Goal: Task Accomplishment & Management: Manage account settings

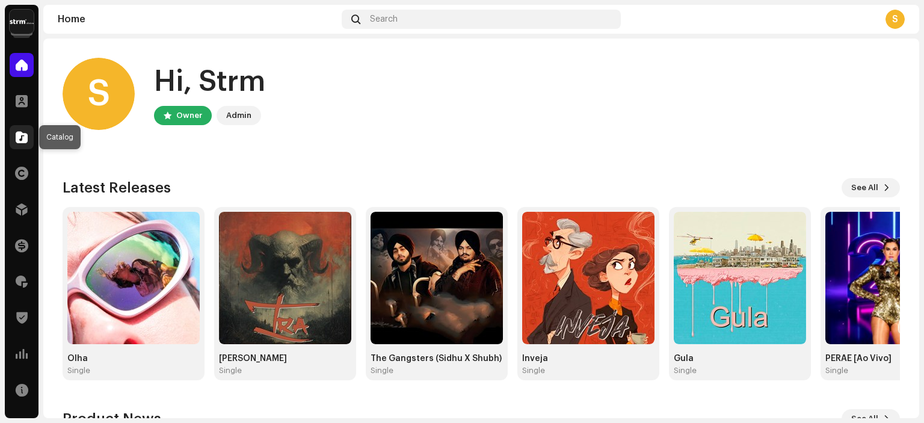
click at [19, 148] on div at bounding box center [22, 137] width 24 height 24
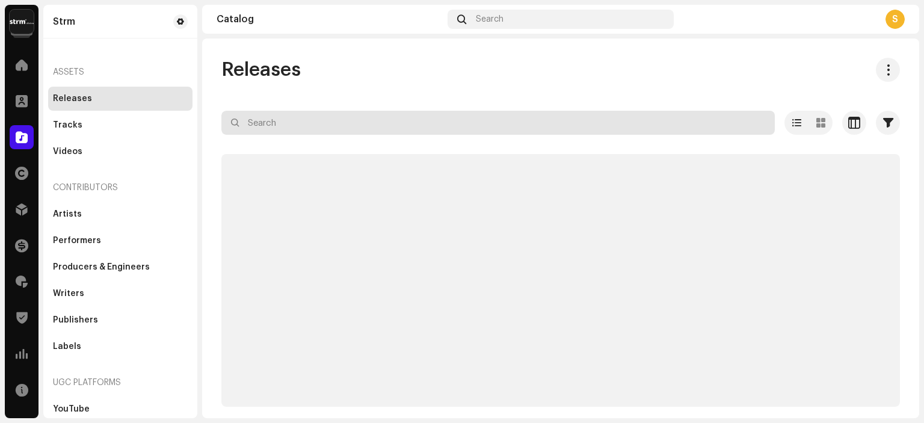
click at [331, 118] on input "text" at bounding box center [497, 123] width 553 height 24
paste input "3013597"
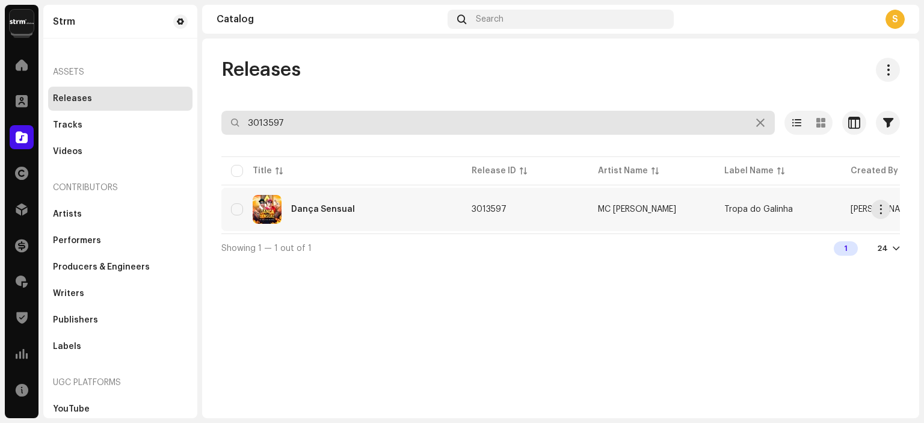
type input "3013597"
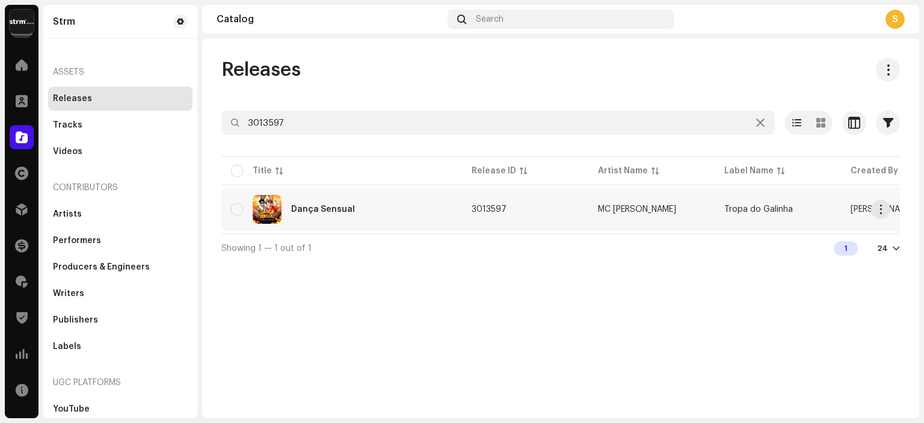
click at [333, 208] on div "Dança Sensual" at bounding box center [323, 209] width 64 height 8
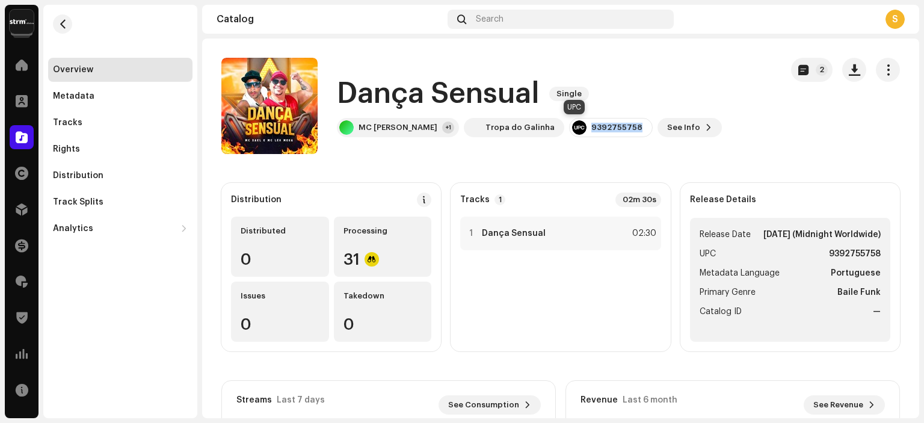
drag, startPoint x: 559, startPoint y: 128, endPoint x: 605, endPoint y: 126, distance: 45.8
click at [605, 126] on div "9392755758" at bounding box center [611, 127] width 84 height 19
click at [598, 131] on div "9392755758" at bounding box center [616, 128] width 51 height 10
drag, startPoint x: 894, startPoint y: 51, endPoint x: 893, endPoint y: 70, distance: 18.7
click at [894, 52] on catalog-releases-details-overview "Dança Sensual Single 2 Dança Sensual Single MC [PERSON_NAME] +1 Tropa do Galinh…" at bounding box center [560, 340] width 717 height 602
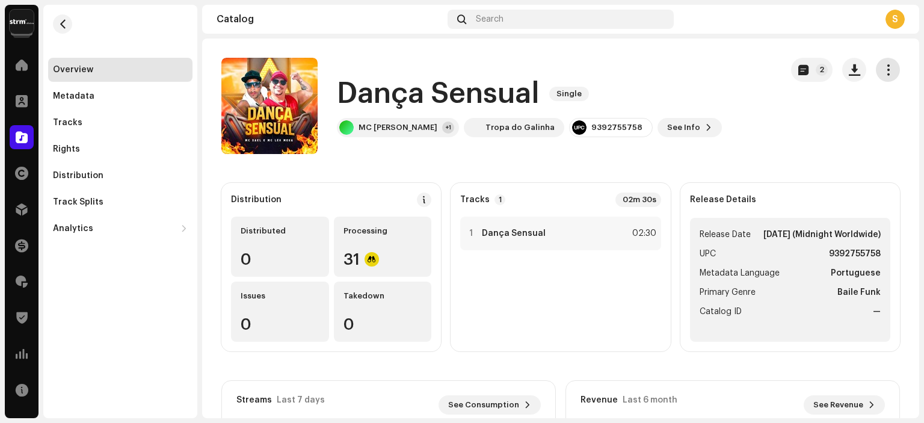
click at [893, 70] on span "button" at bounding box center [887, 70] width 11 height 10
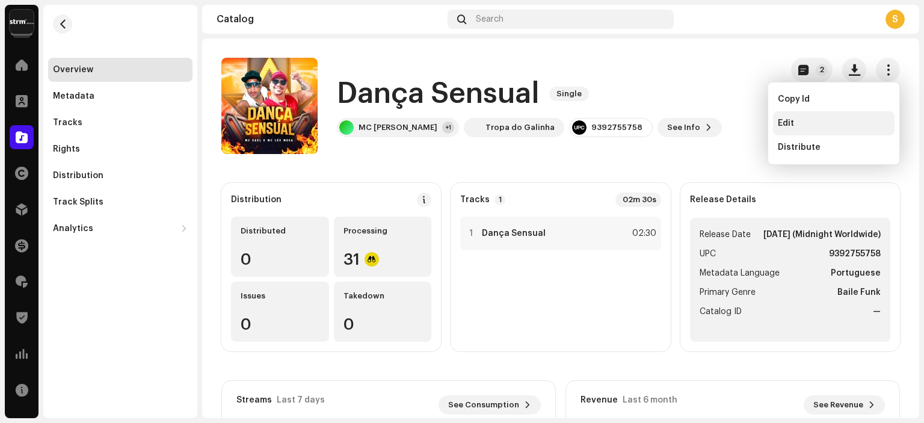
click at [813, 119] on div "Edit" at bounding box center [834, 124] width 112 height 10
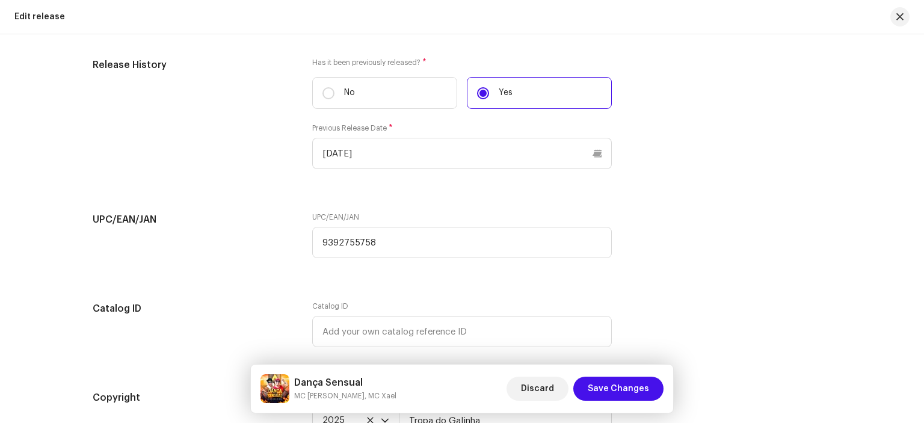
scroll to position [1964, 0]
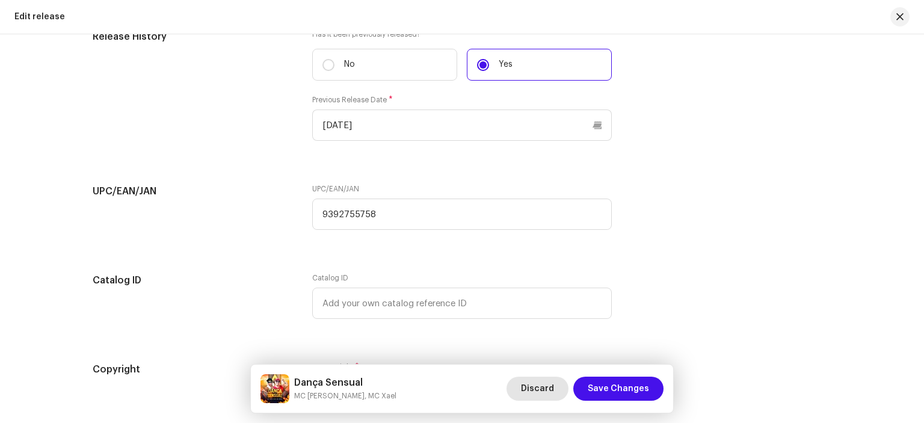
click at [535, 387] on span "Discard" at bounding box center [537, 389] width 33 height 24
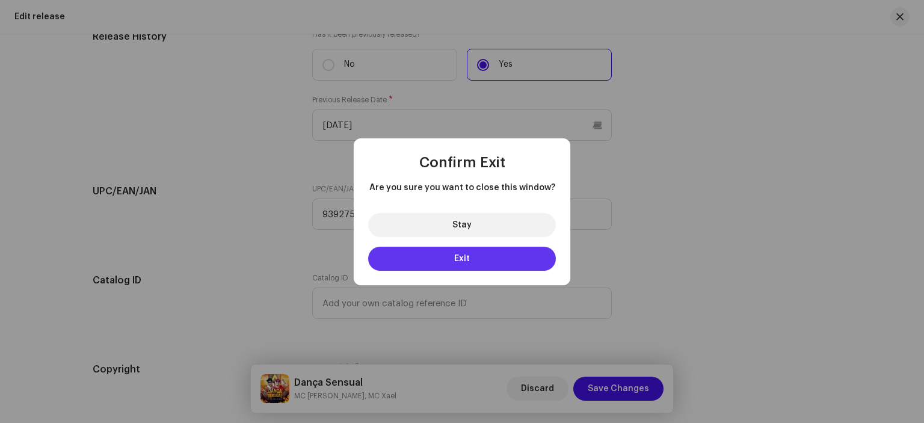
click at [481, 257] on button "Exit" at bounding box center [462, 259] width 188 height 24
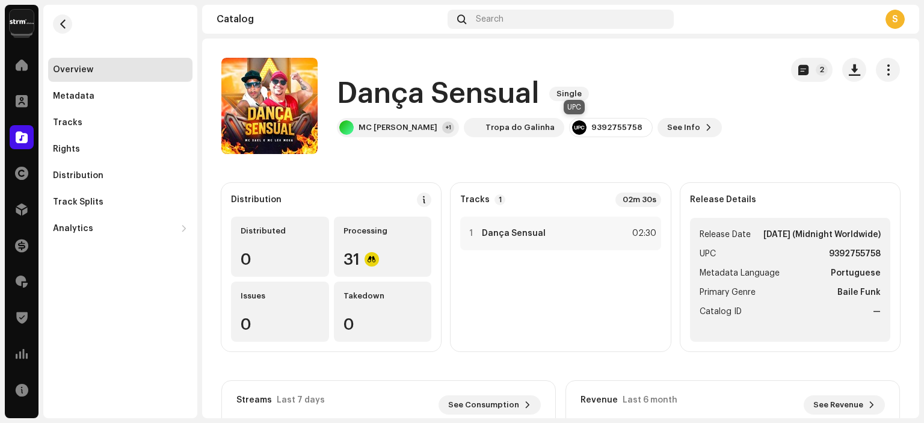
click at [584, 134] on div "9392755758" at bounding box center [611, 127] width 84 height 19
click at [591, 126] on div "9392755758" at bounding box center [616, 128] width 51 height 10
copy div "9392755758"
